Goal: Task Accomplishment & Management: Complete application form

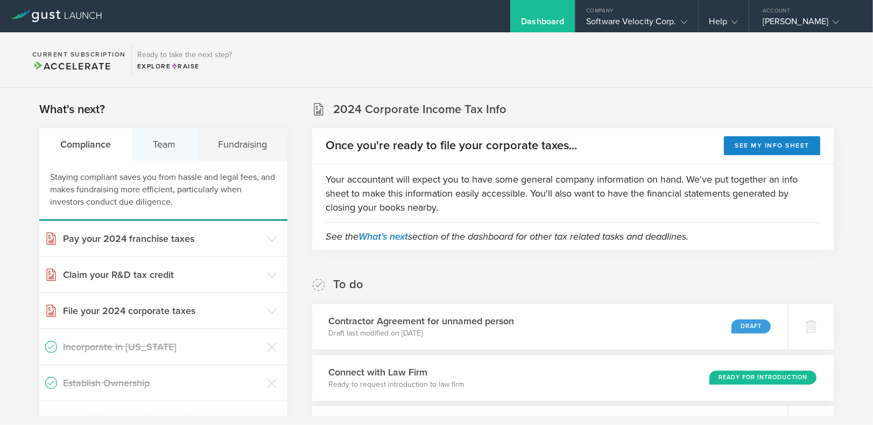
click at [167, 143] on div "Team" at bounding box center [164, 144] width 65 height 32
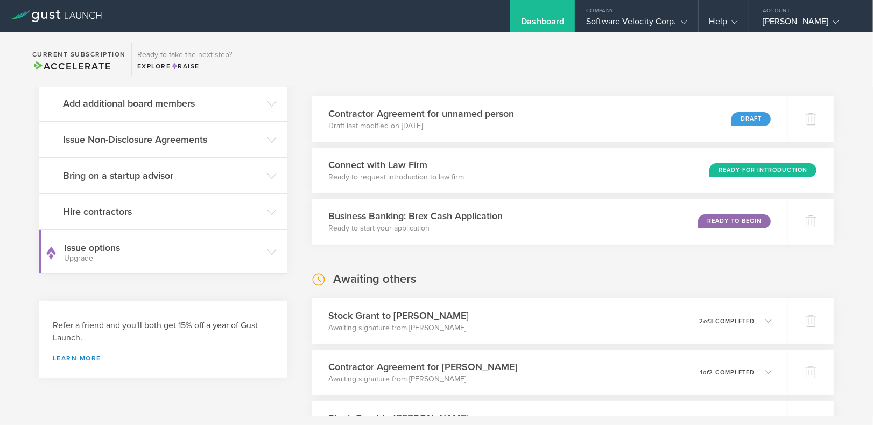
scroll to position [211, 0]
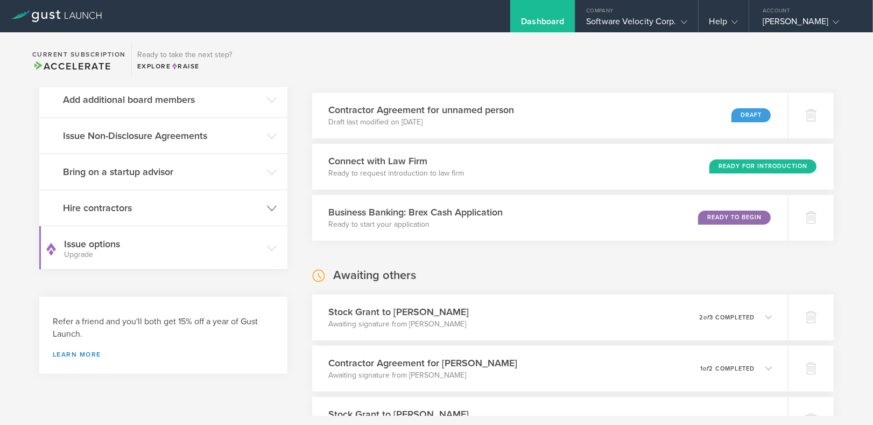
click at [271, 204] on icon at bounding box center [272, 209] width 10 height 10
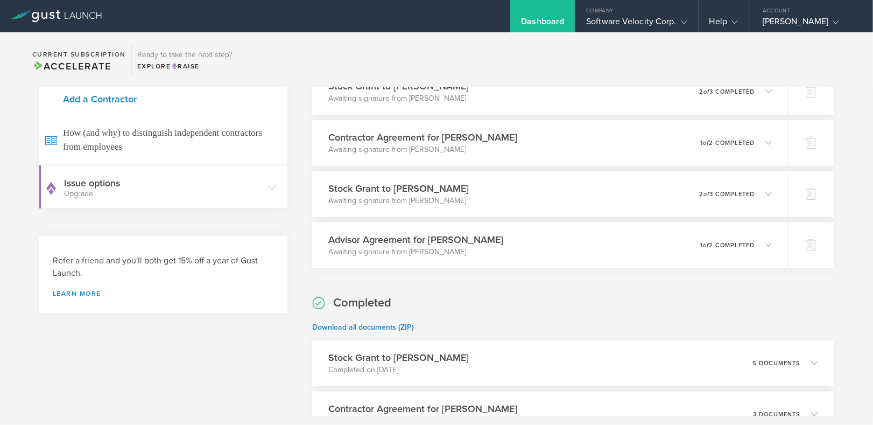
scroll to position [434, 0]
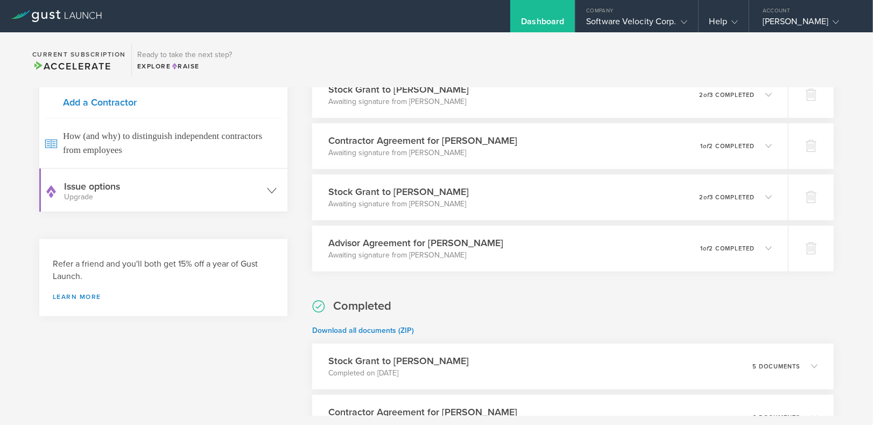
click at [267, 190] on icon at bounding box center [272, 191] width 10 height 10
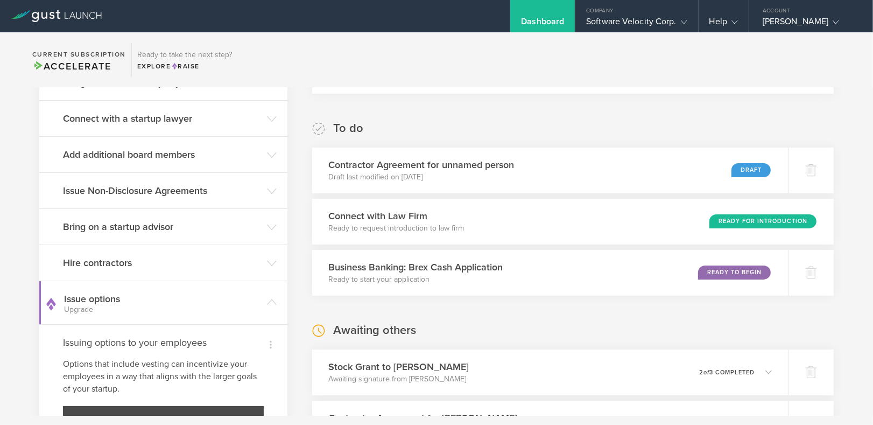
scroll to position [152, 0]
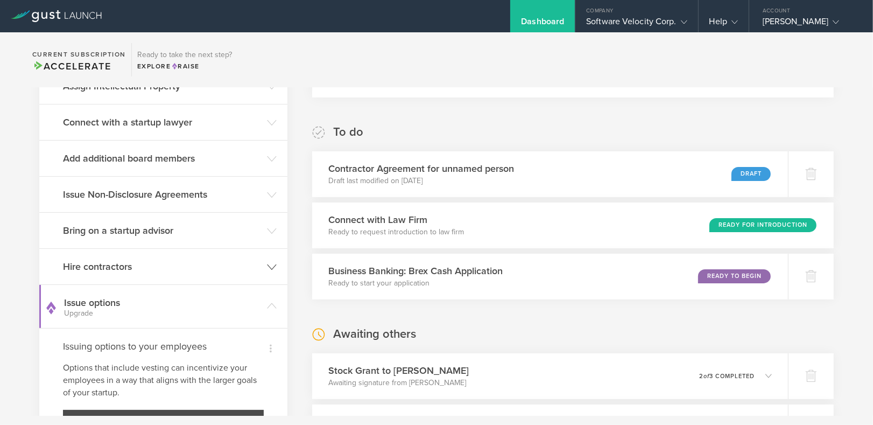
click at [267, 265] on icon at bounding box center [272, 267] width 10 height 10
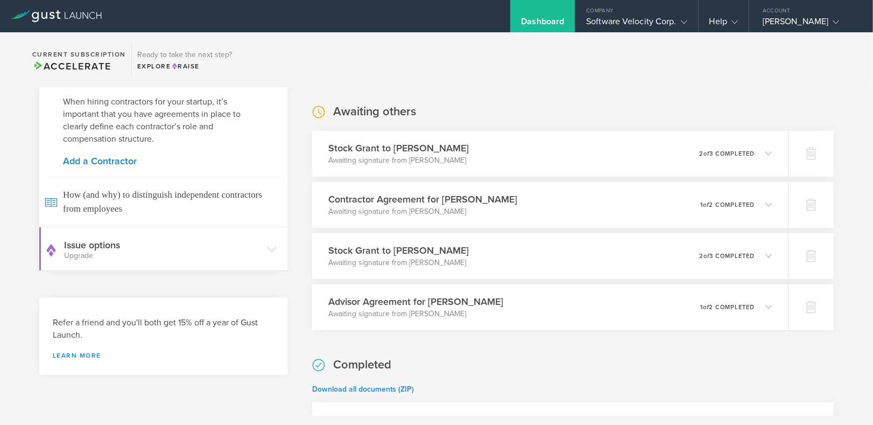
scroll to position [379, 0]
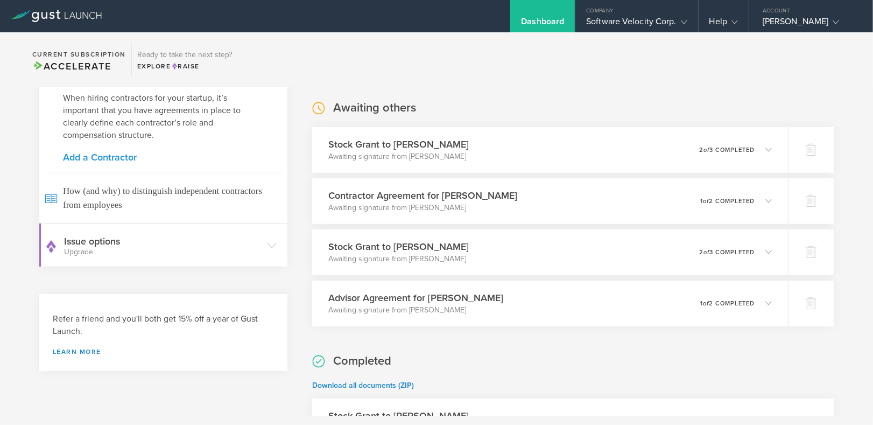
click at [106, 154] on link "Add a Contractor" at bounding box center [163, 157] width 201 height 10
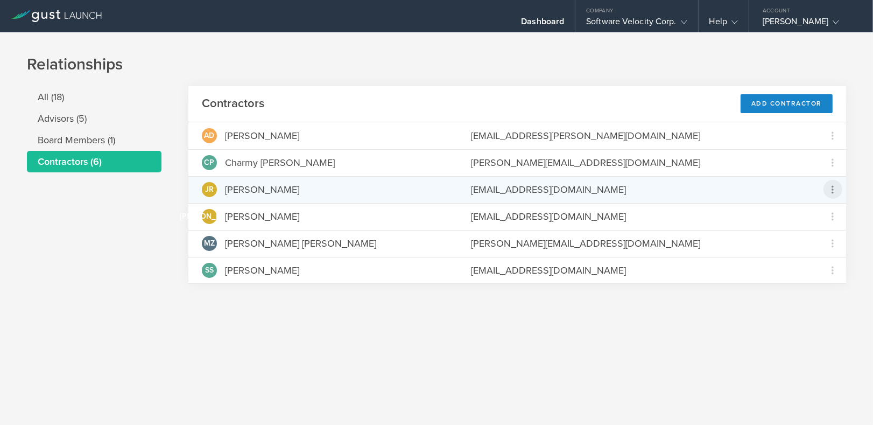
click at [835, 190] on icon at bounding box center [833, 189] width 13 height 13
click at [788, 215] on div "Grant Common Stock" at bounding box center [799, 217] width 82 height 12
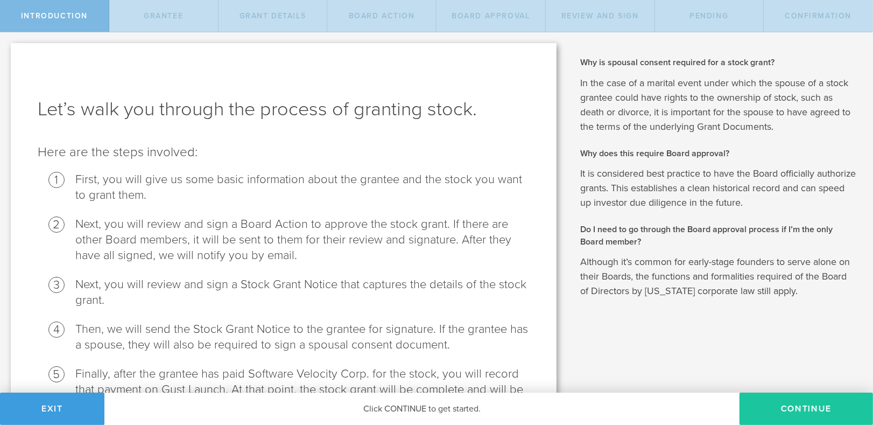
click at [796, 406] on button "Continue" at bounding box center [807, 409] width 134 height 32
radio input "true"
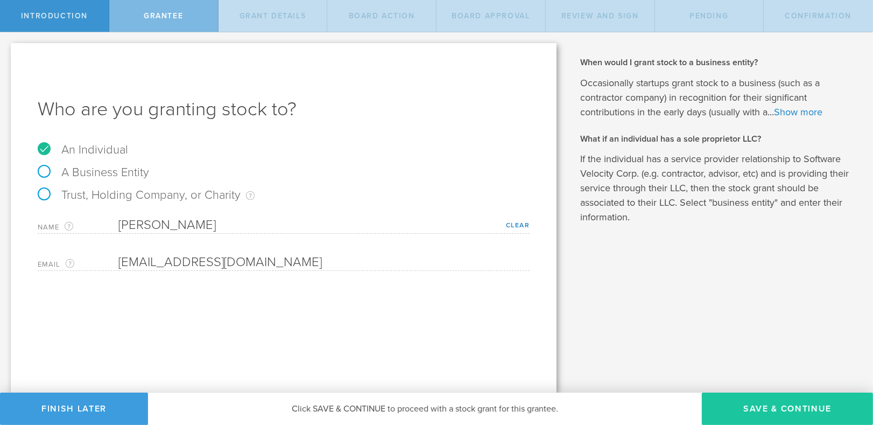
click at [785, 406] on button "Save & Continue" at bounding box center [787, 409] width 171 height 32
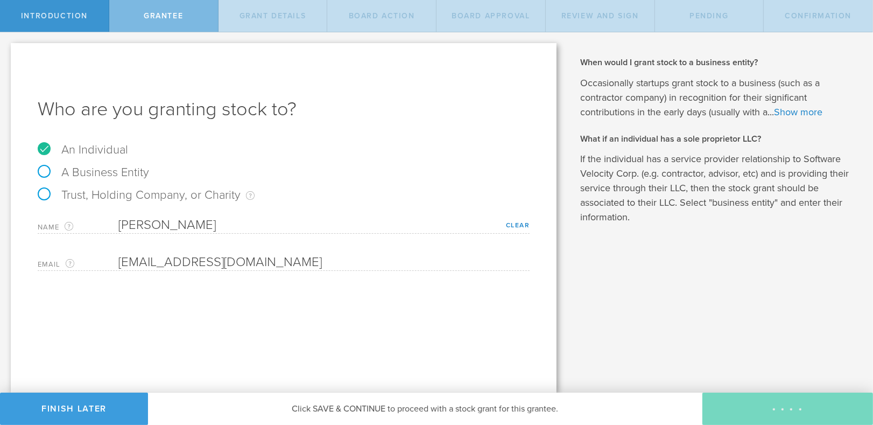
type input "48"
type input "12"
select select "none"
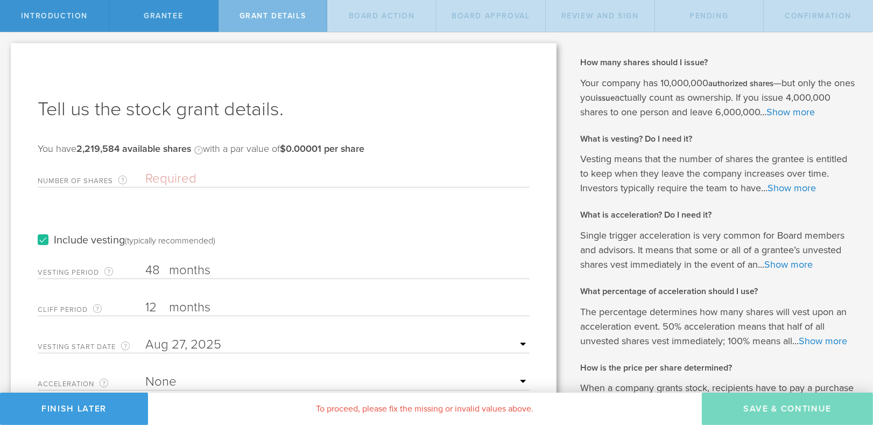
click at [147, 176] on input "Number of Shares The total amount of stock the company is granting to this reci…" at bounding box center [337, 179] width 385 height 16
type input "50,000"
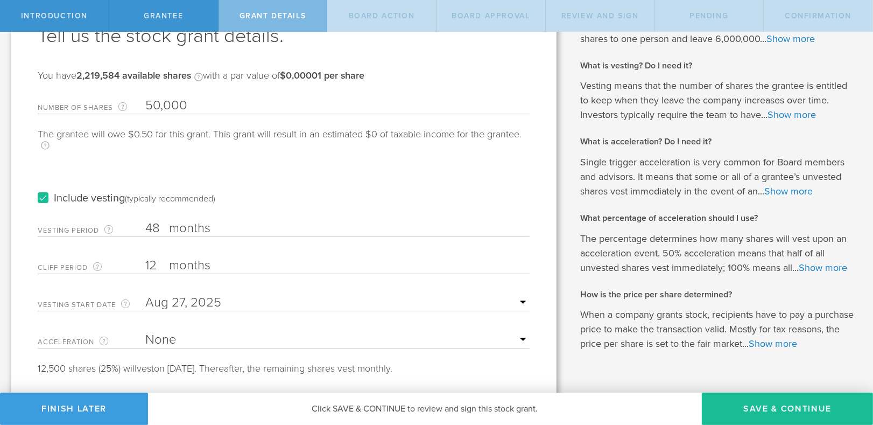
scroll to position [75, 0]
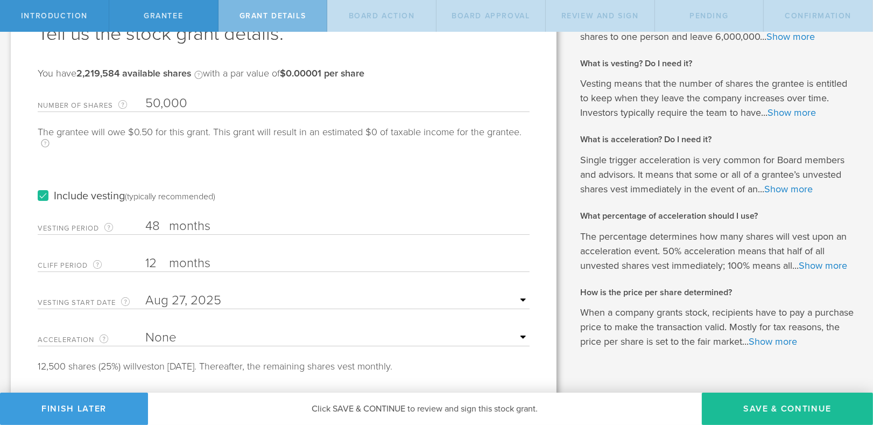
click at [153, 261] on input "12" at bounding box center [337, 263] width 385 height 16
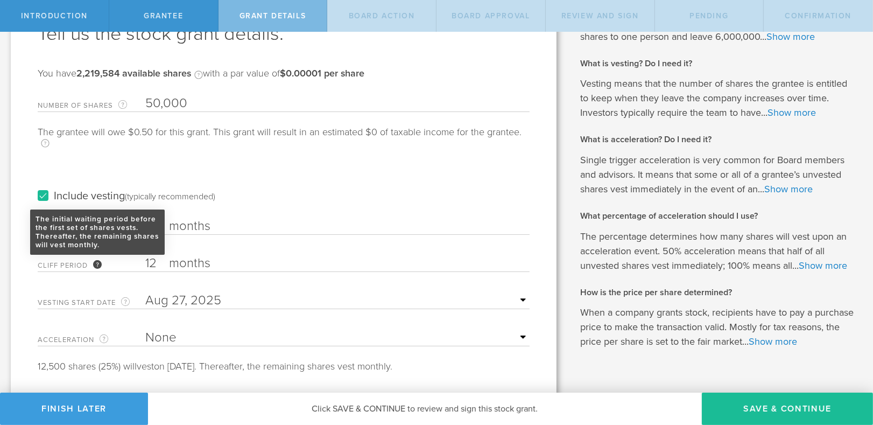
click at [99, 263] on div "The initial waiting period before the first set of shares vests. Thereafter, th…" at bounding box center [97, 264] width 9 height 9
click at [145, 263] on input "12" at bounding box center [337, 263] width 385 height 16
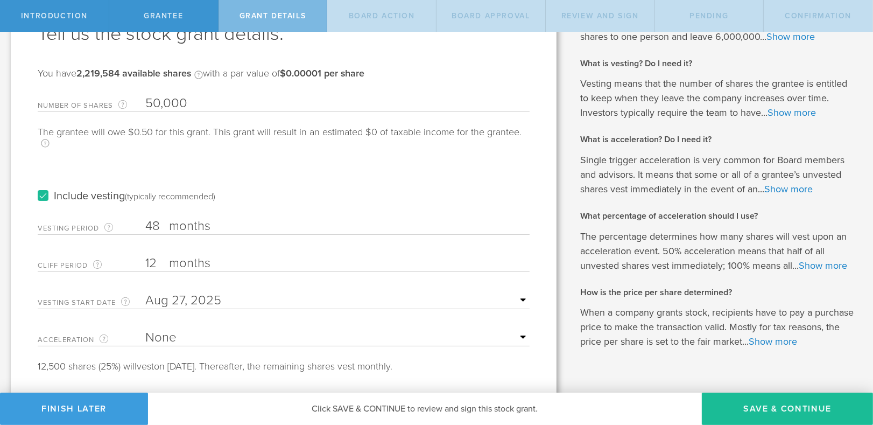
click at [151, 261] on input "12" at bounding box center [337, 263] width 385 height 16
type input "2"
click at [150, 261] on input "2" at bounding box center [337, 263] width 385 height 16
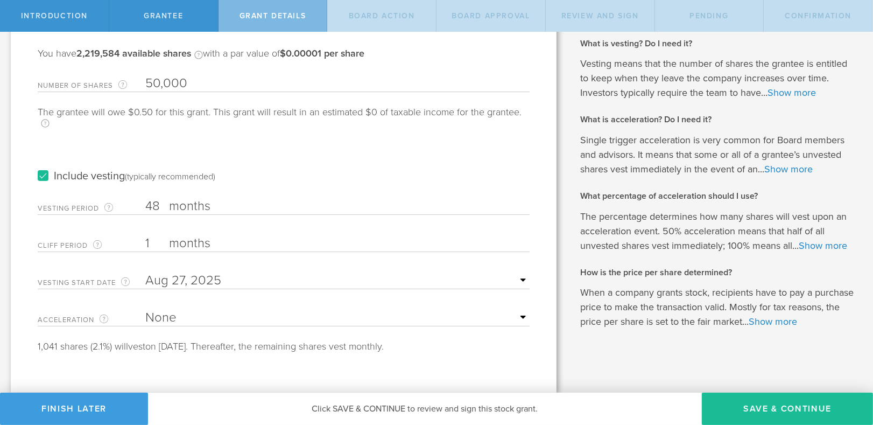
scroll to position [115, 0]
type input "1"
click at [220, 310] on select "None Single Trigger Double Trigger" at bounding box center [337, 318] width 385 height 16
click at [771, 163] on link "Show more" at bounding box center [789, 169] width 48 height 12
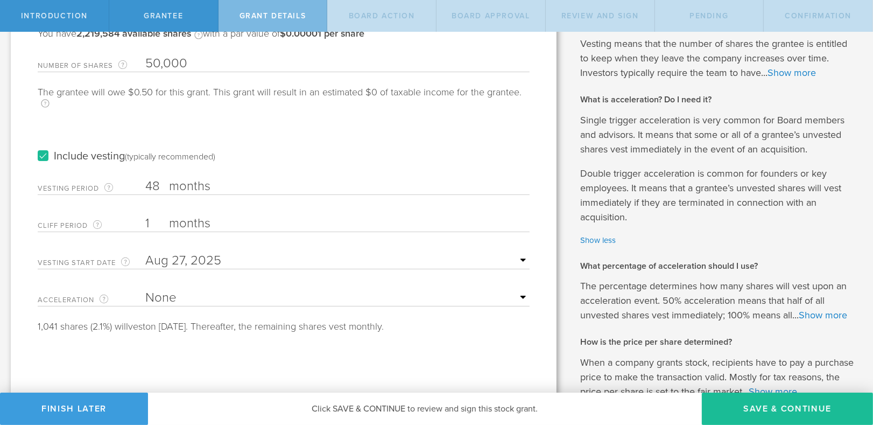
click at [512, 296] on select "None Single Trigger Double Trigger" at bounding box center [337, 298] width 385 height 16
select select "double"
click at [145, 290] on select "None Single Trigger Double Trigger" at bounding box center [337, 298] width 385 height 16
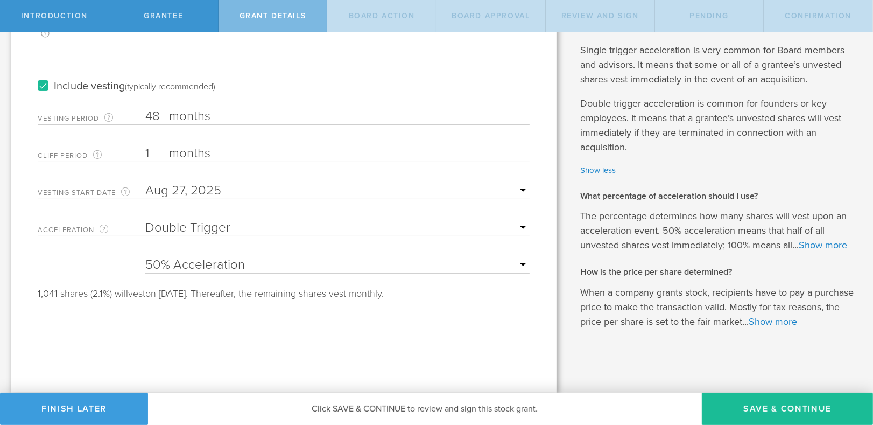
scroll to position [189, 0]
click at [812, 251] on link "Show more" at bounding box center [823, 245] width 48 height 12
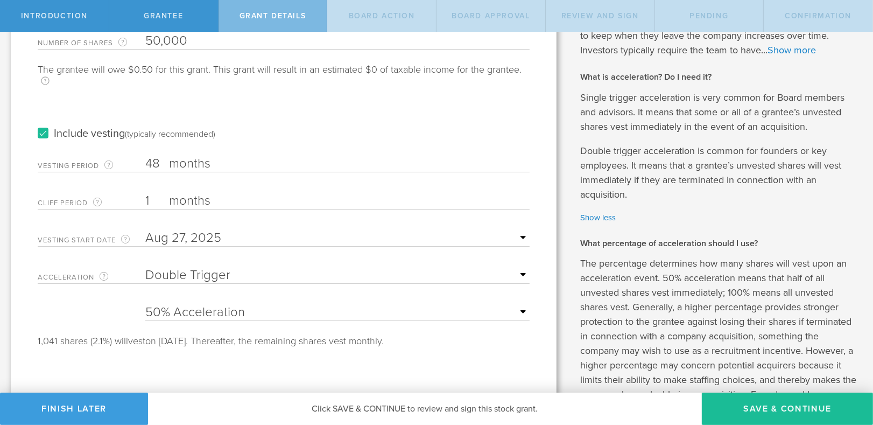
scroll to position [128, 0]
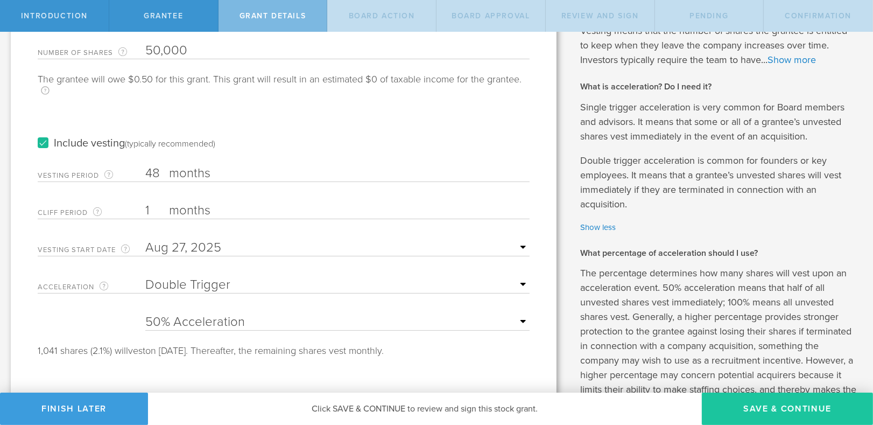
click at [764, 401] on button "Save & Continue" at bounding box center [787, 409] width 171 height 32
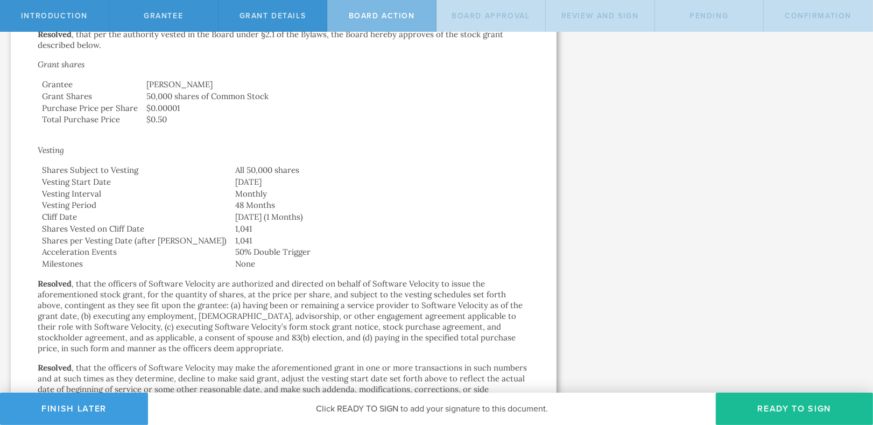
scroll to position [361, 0]
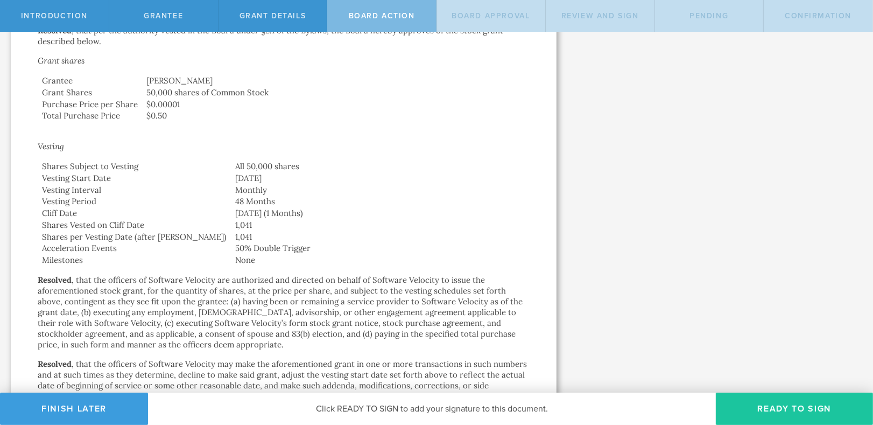
click at [782, 410] on button "Ready to Sign" at bounding box center [794, 409] width 157 height 32
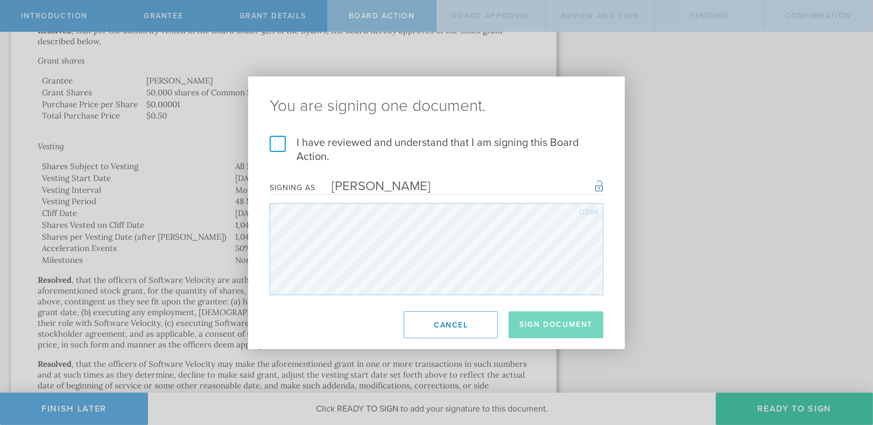
click at [276, 145] on label "I have reviewed and understand that I am signing this Board Action." at bounding box center [437, 150] width 334 height 28
click at [0, 0] on input "I have reviewed and understand that I am signing this Board Action." at bounding box center [0, 0] width 0 height 0
click at [558, 323] on button "Sign Document" at bounding box center [556, 324] width 95 height 27
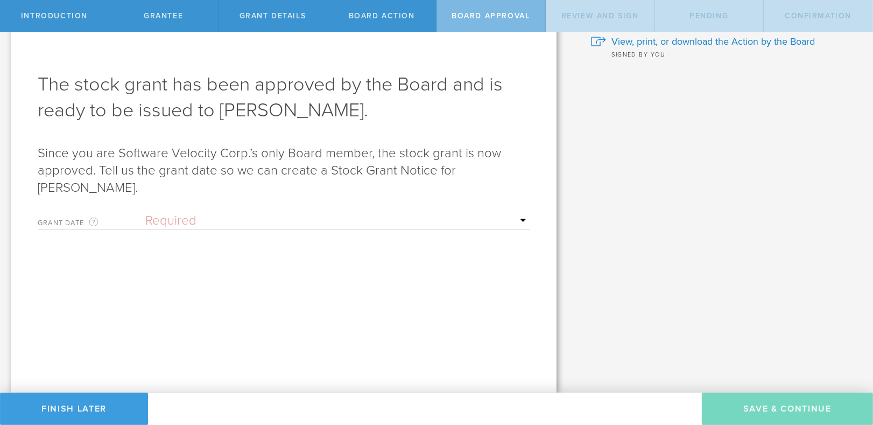
scroll to position [0, 0]
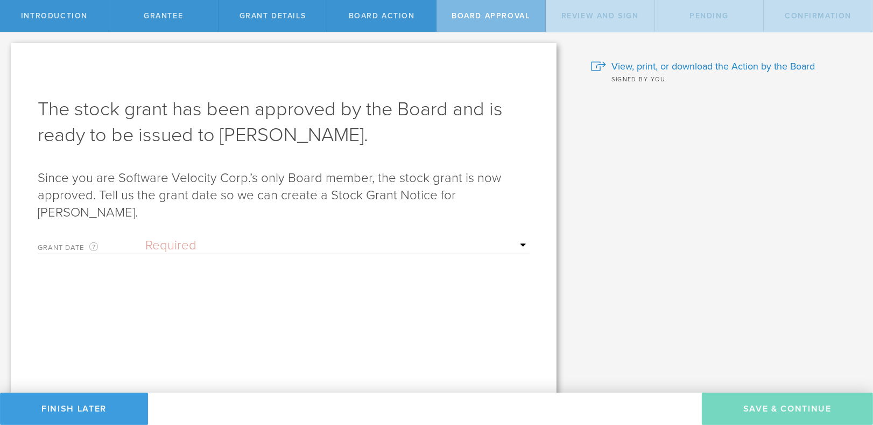
click at [164, 246] on select "Required Upon grantee's signature A specific date" at bounding box center [337, 245] width 385 height 16
select select "uponGranteeSignature"
click at [145, 237] on select "Required Upon grantee's signature A specific date" at bounding box center [337, 245] width 385 height 16
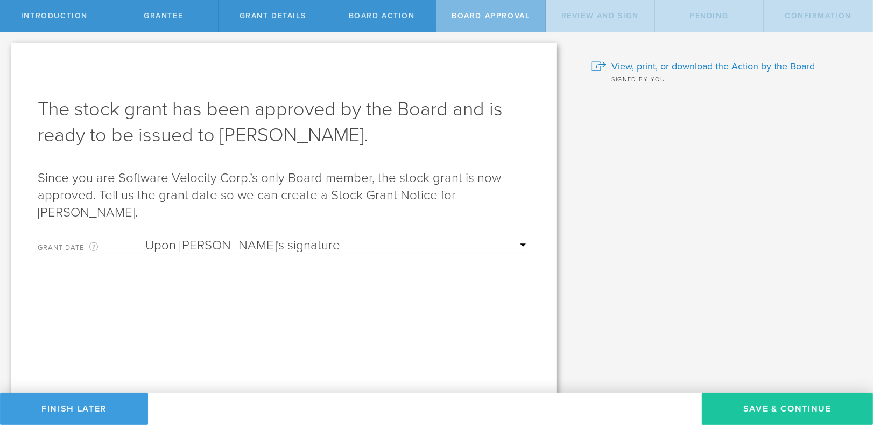
click at [802, 406] on button "Save & Continue" at bounding box center [787, 409] width 171 height 32
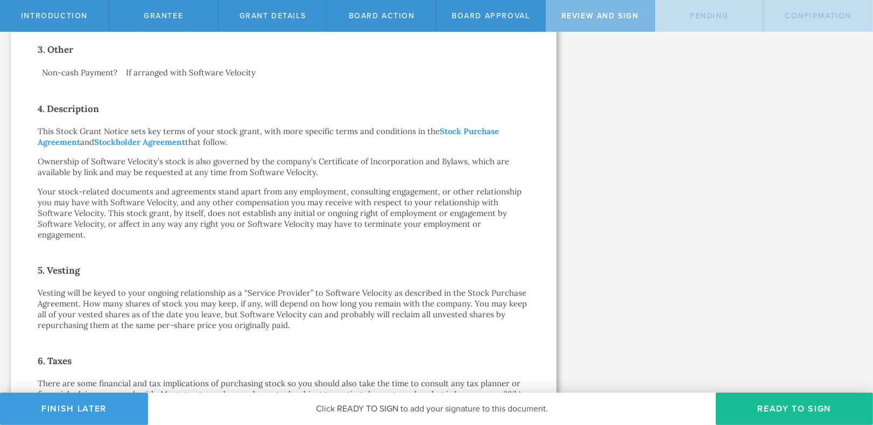
scroll to position [449, 0]
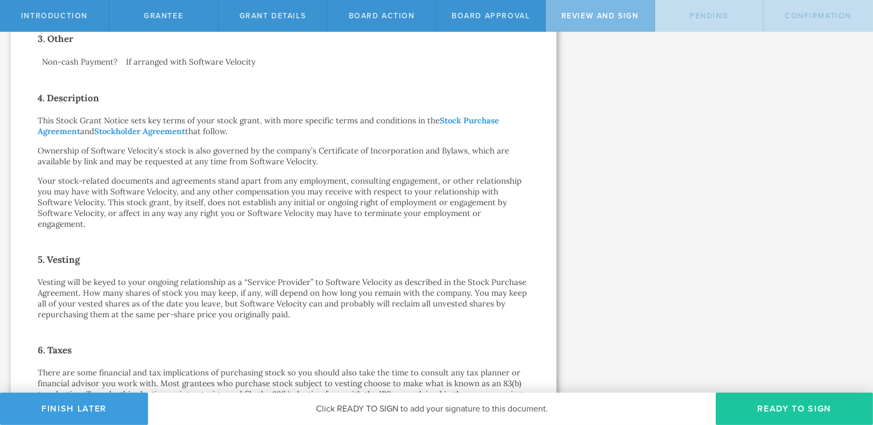
click at [785, 413] on button "Ready to Sign" at bounding box center [794, 409] width 157 height 32
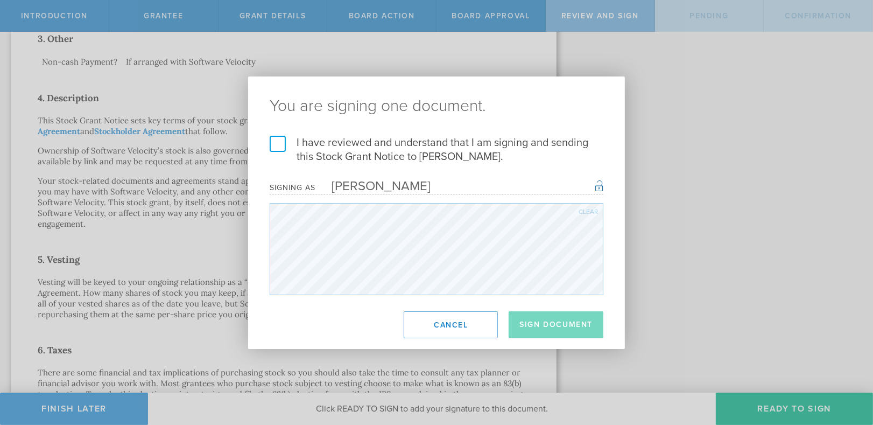
click at [281, 147] on label "I have reviewed and understand that I am signing and sending this Stock Grant N…" at bounding box center [437, 150] width 334 height 28
click at [0, 0] on input "I have reviewed and understand that I am signing and sending this Stock Grant N…" at bounding box center [0, 0] width 0 height 0
click at [543, 323] on button "Sign Document" at bounding box center [556, 324] width 95 height 27
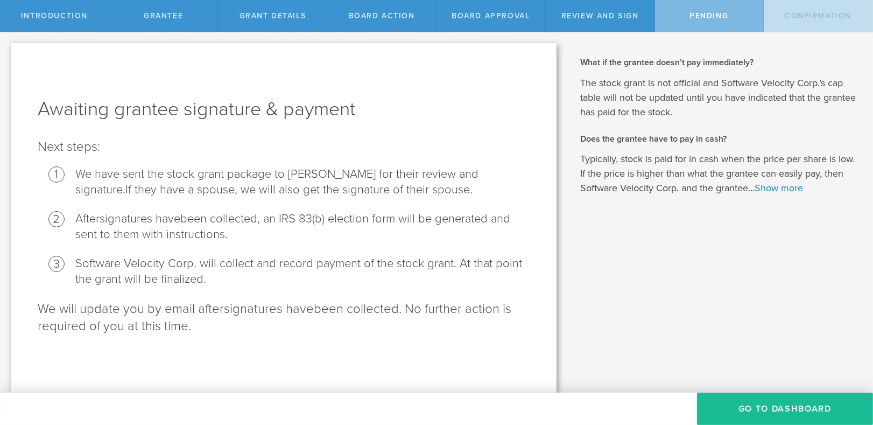
scroll to position [0, 0]
click at [752, 403] on button "Go To Dashboard" at bounding box center [785, 409] width 176 height 32
